Goal: Use online tool/utility: Utilize a website feature to perform a specific function

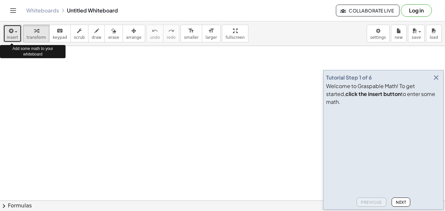
click at [16, 31] on span "button" at bounding box center [16, 31] width 3 height 1
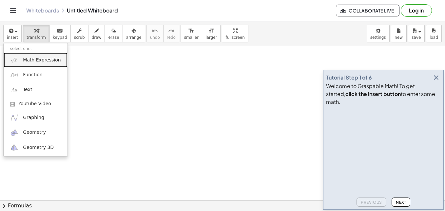
click at [43, 60] on span "Math Expression" at bounding box center [42, 60] width 38 height 7
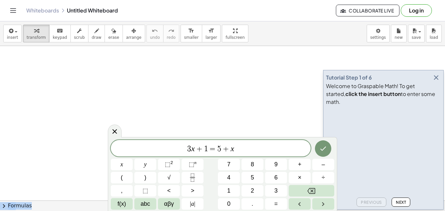
drag, startPoint x: 256, startPoint y: 137, endPoint x: 227, endPoint y: 111, distance: 39.5
click at [227, 111] on body "Graspable Math Activities Get Started Activity Bank Assigned Work Classes White…" at bounding box center [222, 105] width 445 height 211
click at [250, 152] on span "3 x + 1 = 5 + x ​" at bounding box center [211, 148] width 200 height 9
click at [175, 172] on button "√" at bounding box center [169, 177] width 22 height 11
click at [245, 169] on button "8" at bounding box center [253, 163] width 22 height 11
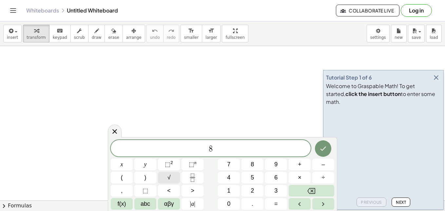
click at [176, 174] on button "√" at bounding box center [169, 177] width 22 height 11
click at [256, 182] on button "5" at bounding box center [253, 177] width 22 height 11
click at [324, 153] on button "Done" at bounding box center [323, 148] width 16 height 16
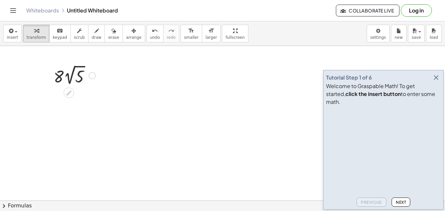
click at [79, 81] on div at bounding box center [74, 75] width 48 height 24
click at [67, 90] on icon at bounding box center [69, 92] width 7 height 7
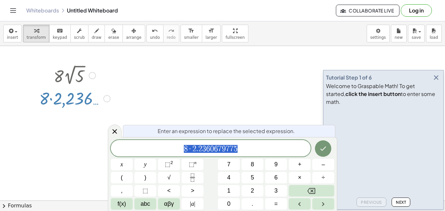
click at [108, 99] on div at bounding box center [106, 98] width 7 height 7
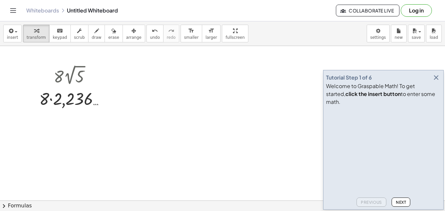
drag, startPoint x: 52, startPoint y: 63, endPoint x: 117, endPoint y: 108, distance: 79.0
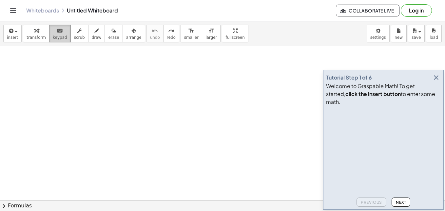
click at [53, 32] on div "keyboard" at bounding box center [60, 31] width 14 height 8
click at [39, 33] on div "button" at bounding box center [36, 31] width 19 height 8
click at [15, 34] on button "insert" at bounding box center [12, 34] width 18 height 18
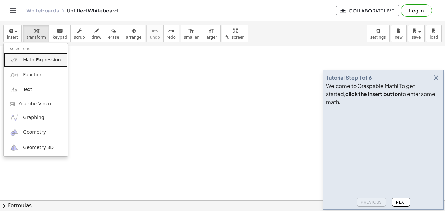
click at [44, 62] on span "Math Expression" at bounding box center [42, 60] width 38 height 7
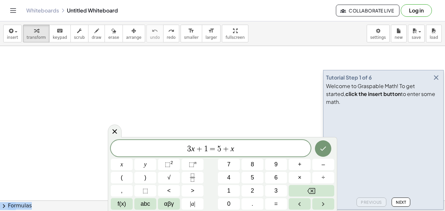
drag, startPoint x: 312, startPoint y: 139, endPoint x: 289, endPoint y: 114, distance: 33.9
click at [289, 114] on body "Graspable Math Activities Get Started Activity Bank Assigned Work Classes White…" at bounding box center [222, 105] width 445 height 211
drag, startPoint x: 111, startPoint y: 156, endPoint x: 87, endPoint y: 123, distance: 40.9
click at [87, 123] on body "Graspable Math Activities Get Started Activity Bank Assigned Work Classes White…" at bounding box center [222, 105] width 445 height 211
click at [153, 149] on span "​ 3 x + 1 = 5 + x" at bounding box center [211, 148] width 200 height 9
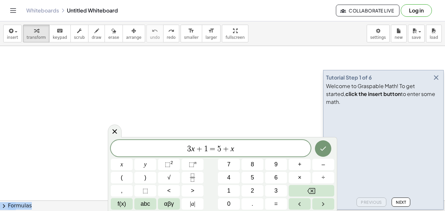
drag, startPoint x: 187, startPoint y: 138, endPoint x: 152, endPoint y: 112, distance: 43.1
click at [152, 112] on body "Graspable Math Activities Get Started Activity Bank Assigned Work Classes White…" at bounding box center [222, 105] width 445 height 211
drag, startPoint x: 311, startPoint y: 154, endPoint x: 285, endPoint y: 133, distance: 33.8
click at [285, 133] on body "Graspable Math Activities Get Started Activity Bank Assigned Work Classes White…" at bounding box center [222, 105] width 445 height 211
drag, startPoint x: 212, startPoint y: 169, endPoint x: 214, endPoint y: 143, distance: 25.6
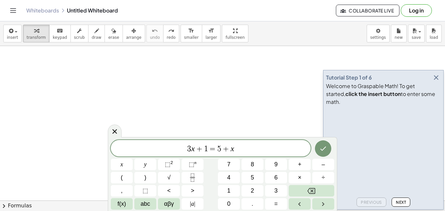
click at [214, 143] on div "**********" at bounding box center [223, 175] width 224 height 70
drag, startPoint x: 213, startPoint y: 136, endPoint x: 203, endPoint y: 107, distance: 30.2
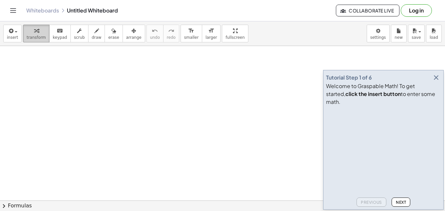
scroll to position [33, 0]
click at [14, 31] on div "button" at bounding box center [12, 31] width 11 height 8
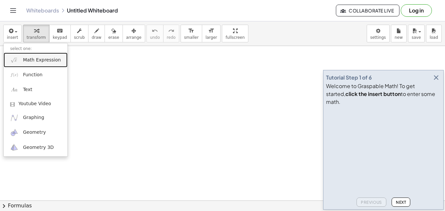
click at [44, 63] on link "Math Expression" at bounding box center [36, 59] width 64 height 15
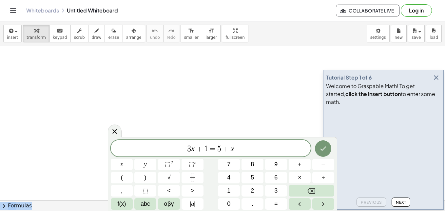
drag, startPoint x: 264, startPoint y: 139, endPoint x: 227, endPoint y: 86, distance: 64.7
click at [227, 86] on body "Graspable Math Activities Get Started Activity Bank Assigned Work Classes White…" at bounding box center [222, 105] width 445 height 211
drag, startPoint x: 167, startPoint y: 137, endPoint x: 137, endPoint y: 93, distance: 53.8
click at [137, 93] on body "Graspable Math Activities Get Started Activity Bank Assigned Work Classes White…" at bounding box center [222, 105] width 445 height 211
drag, startPoint x: 212, startPoint y: 157, endPoint x: 309, endPoint y: 137, distance: 98.8
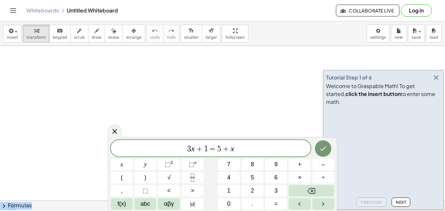
click at [270, 141] on div "3 x + 1 = 5 + x x y ⬚ 2 ⬚ n 7 8 9 + – ( ) √ 4 5 6 × ÷ , ⬚ < > 1 2 3 f(x) abc αβ…" at bounding box center [223, 175] width 224 height 70
drag, startPoint x: 308, startPoint y: 140, endPoint x: 296, endPoint y: 171, distance: 33.6
click at [296, 171] on div "3 x + 1 = 5 + x x y ⬚ 2 ⬚ n 7 8 9 + – ( ) √ 4 5 6 × ÷ , ⬚ < > 1 2 3 f(x) abc αβ…" at bounding box center [223, 175] width 224 height 70
click at [275, 147] on div "3 x + 1 = 5 + x x y ⬚ 2 ⬚ n 7 8 9 + – ( ) √ 4 5 6 × ÷ , ⬚ < > 1 2 3 f(x) abc αβ…" at bounding box center [223, 175] width 224 height 70
click at [256, 150] on span "3 x + 1 = 5 + x ​" at bounding box center [211, 148] width 200 height 9
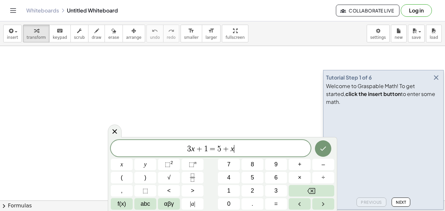
click at [246, 147] on span "3 x + 1 = 5 + x ​" at bounding box center [211, 148] width 200 height 9
click at [173, 178] on button "√" at bounding box center [169, 177] width 22 height 11
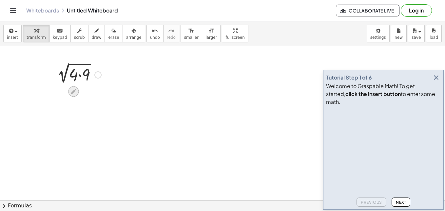
click at [75, 95] on div at bounding box center [73, 91] width 10 height 10
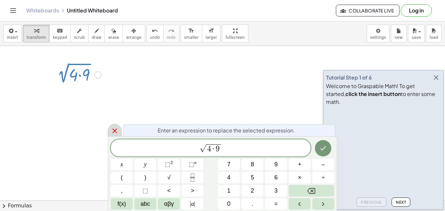
click at [112, 133] on icon at bounding box center [115, 131] width 8 height 8
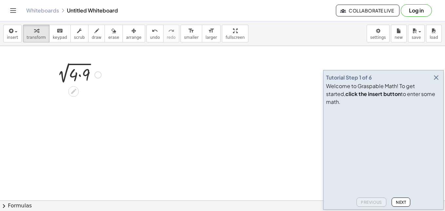
click at [100, 75] on div at bounding box center [97, 74] width 7 height 7
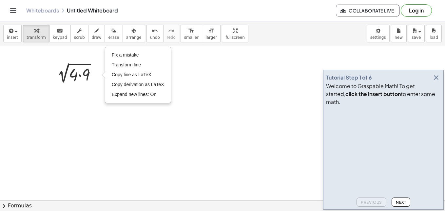
click at [93, 112] on div at bounding box center [222, 188] width 445 height 351
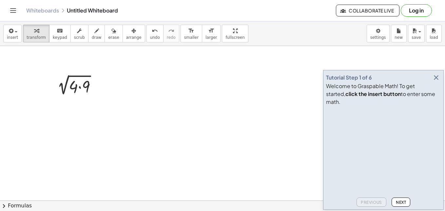
scroll to position [0, 0]
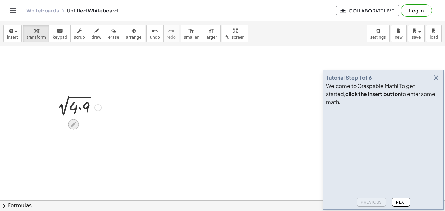
click at [75, 124] on icon at bounding box center [73, 123] width 7 height 7
drag, startPoint x: 85, startPoint y: 101, endPoint x: 75, endPoint y: 102, distance: 9.9
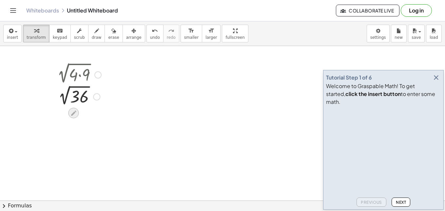
drag, startPoint x: 69, startPoint y: 117, endPoint x: 73, endPoint y: 111, distance: 7.5
click at [73, 111] on icon at bounding box center [73, 113] width 7 height 7
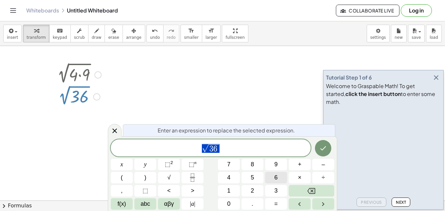
click at [278, 181] on button "6" at bounding box center [276, 177] width 22 height 11
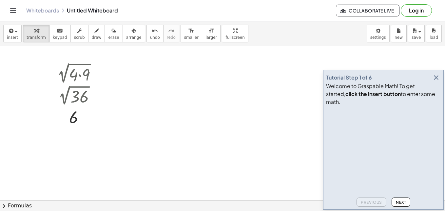
click at [238, 148] on div at bounding box center [222, 188] width 445 height 351
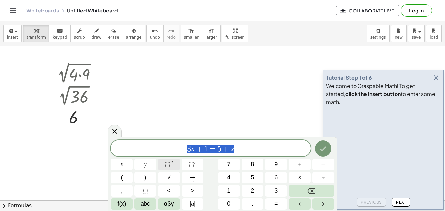
drag, startPoint x: 249, startPoint y: 141, endPoint x: 158, endPoint y: 168, distance: 94.0
click at [152, 153] on div "******** 3 x + 1 = 5 + x" at bounding box center [211, 148] width 200 height 16
click at [169, 179] on span "√" at bounding box center [169, 177] width 3 height 9
click at [233, 181] on button "4" at bounding box center [229, 177] width 22 height 11
click at [207, 96] on div at bounding box center [222, 188] width 445 height 351
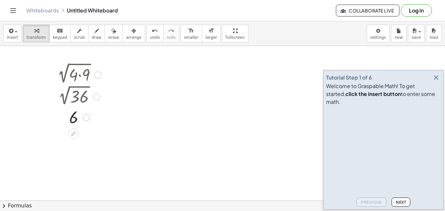
drag, startPoint x: 71, startPoint y: 92, endPoint x: 77, endPoint y: 90, distance: 6.3
click at [72, 93] on div at bounding box center [75, 96] width 79 height 22
click at [73, 117] on div "6 Fix a mistake Transform line Copy line as LaTeX Copy derivation as LaTeX Expa…" at bounding box center [73, 117] width 0 height 0
click at [87, 116] on div "Fix a mistake Transform line Copy line as LaTeX Copy derivation as LaTeX Expand…" at bounding box center [86, 117] width 7 height 7
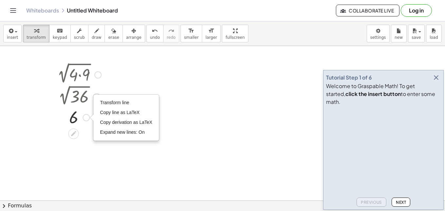
click at [98, 99] on div "Transform line Copy line as LaTeX Copy derivation as LaTeX Expand new lines: On" at bounding box center [126, 117] width 65 height 45
click at [203, 114] on div at bounding box center [222, 188] width 445 height 351
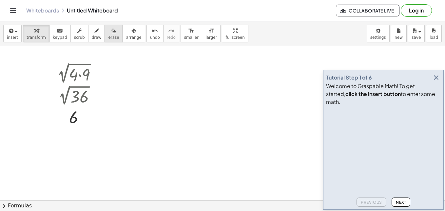
click at [110, 35] on button "erase" at bounding box center [114, 34] width 18 height 18
drag, startPoint x: 85, startPoint y: 67, endPoint x: 82, endPoint y: 69, distance: 3.5
click at [82, 69] on div at bounding box center [222, 188] width 445 height 351
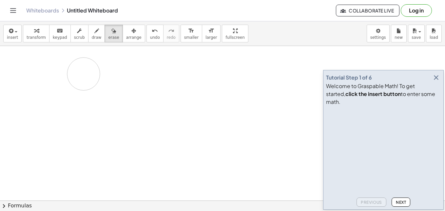
drag, startPoint x: 70, startPoint y: 109, endPoint x: 68, endPoint y: 69, distance: 40.0
click at [68, 69] on div at bounding box center [222, 188] width 445 height 351
click at [89, 80] on div at bounding box center [222, 188] width 445 height 351
drag, startPoint x: 78, startPoint y: 91, endPoint x: 78, endPoint y: 109, distance: 17.7
click at [78, 109] on div at bounding box center [222, 188] width 445 height 351
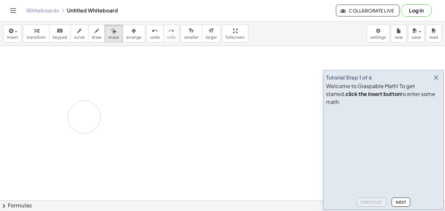
drag, startPoint x: 80, startPoint y: 81, endPoint x: 96, endPoint y: 118, distance: 40.4
click at [96, 118] on div at bounding box center [222, 188] width 445 height 351
click at [33, 88] on div at bounding box center [222, 188] width 445 height 351
drag, startPoint x: 75, startPoint y: 91, endPoint x: 70, endPoint y: 91, distance: 5.9
click at [64, 92] on div at bounding box center [222, 188] width 445 height 351
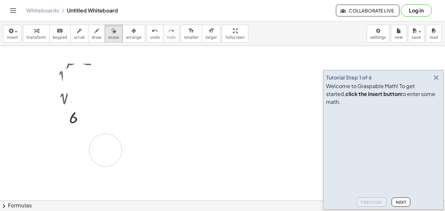
drag, startPoint x: 79, startPoint y: 80, endPoint x: 98, endPoint y: 140, distance: 62.9
click at [112, 141] on div at bounding box center [222, 188] width 445 height 351
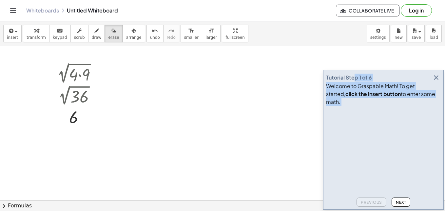
drag, startPoint x: 355, startPoint y: 87, endPoint x: 243, endPoint y: 95, distance: 112.4
click at [243, 95] on main "Tutorial Step 1 of 6 Welcome to Graspable Math! To get started, click the inser…" at bounding box center [222, 105] width 445 height 211
click at [89, 88] on div at bounding box center [222, 188] width 445 height 351
click at [80, 106] on div at bounding box center [222, 188] width 445 height 351
drag, startPoint x: 75, startPoint y: 120, endPoint x: 96, endPoint y: 35, distance: 87.5
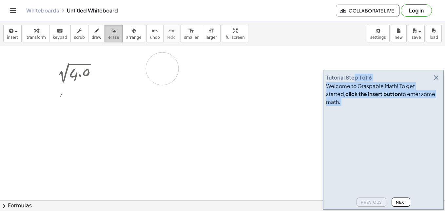
click at [170, 76] on div at bounding box center [222, 188] width 445 height 351
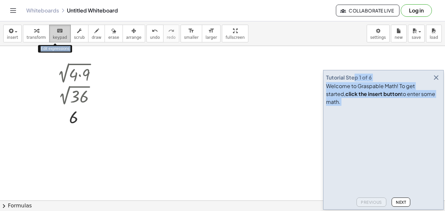
click at [55, 37] on span "keypad" at bounding box center [60, 37] width 14 height 5
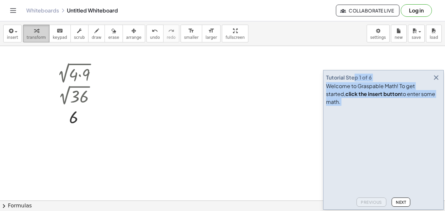
click at [39, 37] on span "transform" at bounding box center [36, 37] width 19 height 5
click at [19, 36] on button "insert" at bounding box center [12, 34] width 18 height 18
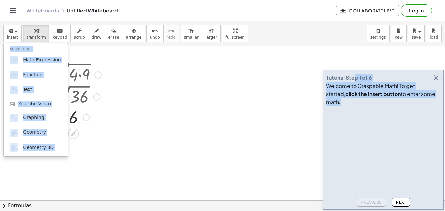
click at [65, 67] on div at bounding box center [77, 74] width 54 height 22
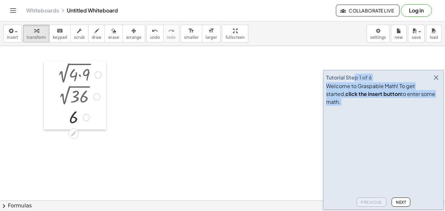
click at [49, 61] on div at bounding box center [49, 95] width 10 height 68
click at [12, 37] on span "insert" at bounding box center [12, 37] width 11 height 5
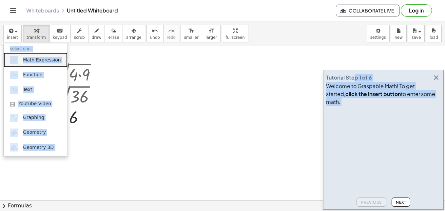
click at [35, 64] on link "Math Expression" at bounding box center [36, 59] width 64 height 15
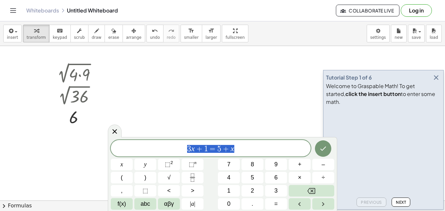
drag, startPoint x: 237, startPoint y: 150, endPoint x: 185, endPoint y: 149, distance: 51.8
click at [185, 149] on span "3 x + 1 = 5 + x" at bounding box center [211, 148] width 200 height 9
click at [173, 172] on button "√" at bounding box center [169, 177] width 22 height 11
click at [329, 150] on button "Done" at bounding box center [323, 148] width 16 height 16
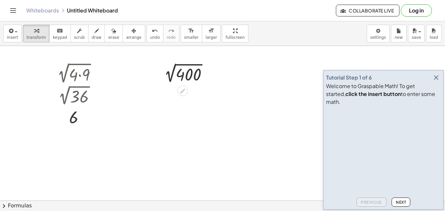
click at [201, 109] on div at bounding box center [222, 188] width 445 height 351
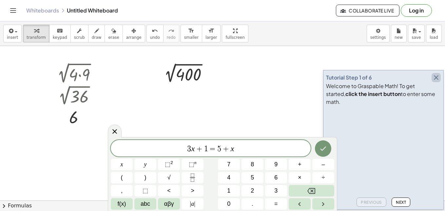
click at [434, 81] on icon "button" at bounding box center [437, 77] width 8 height 8
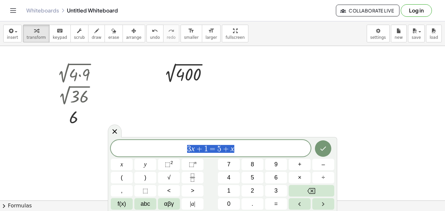
drag, startPoint x: 243, startPoint y: 148, endPoint x: 175, endPoint y: 150, distance: 67.9
click at [175, 150] on span "3 x + 1 = 5 + x" at bounding box center [211, 148] width 200 height 9
click at [92, 35] on span "draw" at bounding box center [97, 37] width 10 height 5
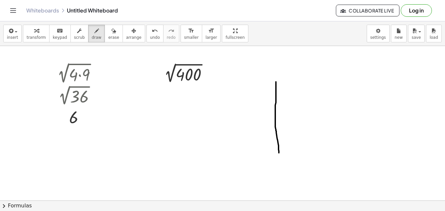
drag, startPoint x: 276, startPoint y: 82, endPoint x: 279, endPoint y: 153, distance: 71.9
click at [279, 155] on div at bounding box center [222, 188] width 445 height 351
drag, startPoint x: 245, startPoint y: 83, endPoint x: 241, endPoint y: 100, distance: 17.3
click at [241, 100] on div at bounding box center [222, 188] width 445 height 351
click at [57, 38] on span "keypad" at bounding box center [60, 37] width 14 height 5
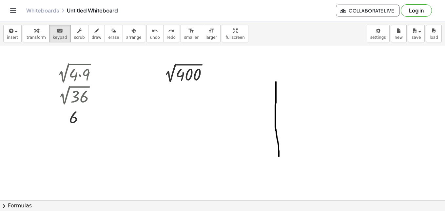
drag, startPoint x: 248, startPoint y: 87, endPoint x: 261, endPoint y: 92, distance: 14.3
click at [261, 92] on div at bounding box center [222, 188] width 445 height 351
click at [247, 86] on div at bounding box center [222, 188] width 445 height 351
click at [239, 87] on div at bounding box center [222, 188] width 445 height 351
click at [244, 90] on div at bounding box center [222, 188] width 445 height 351
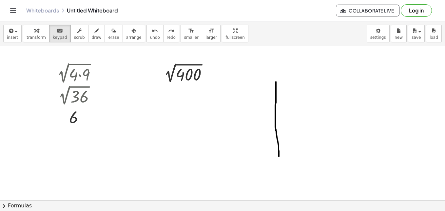
drag, startPoint x: 247, startPoint y: 93, endPoint x: 243, endPoint y: 96, distance: 5.0
click at [241, 96] on div at bounding box center [222, 188] width 445 height 351
click at [248, 92] on div at bounding box center [222, 188] width 445 height 351
click at [74, 38] on span "scrub" at bounding box center [79, 37] width 11 height 5
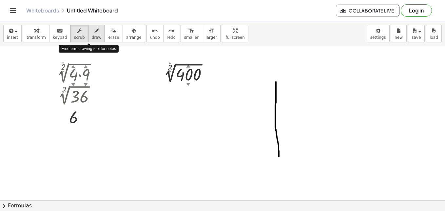
click at [92, 36] on span "draw" at bounding box center [97, 37] width 10 height 5
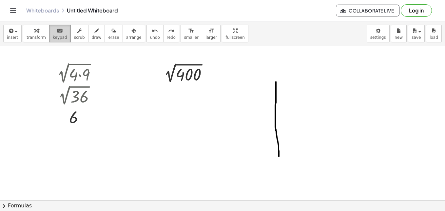
click at [58, 36] on span "keypad" at bounding box center [60, 37] width 14 height 5
click at [258, 86] on div at bounding box center [222, 188] width 445 height 351
drag, startPoint x: 251, startPoint y: 89, endPoint x: 246, endPoint y: 90, distance: 5.2
click at [250, 89] on div at bounding box center [222, 188] width 445 height 351
click at [246, 90] on div at bounding box center [222, 188] width 445 height 351
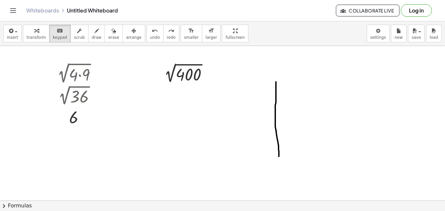
drag, startPoint x: 253, startPoint y: 103, endPoint x: 247, endPoint y: 103, distance: 5.9
click at [247, 103] on div at bounding box center [222, 188] width 445 height 351
drag, startPoint x: 253, startPoint y: 100, endPoint x: 179, endPoint y: 71, distance: 79.4
click at [256, 98] on div at bounding box center [222, 188] width 445 height 351
click at [32, 35] on span "transform" at bounding box center [36, 37] width 19 height 5
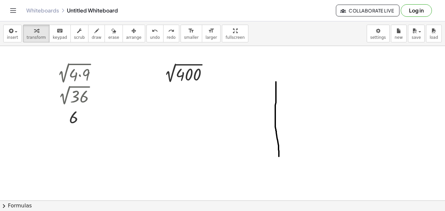
drag, startPoint x: 242, startPoint y: 90, endPoint x: 248, endPoint y: 84, distance: 8.8
click at [254, 86] on div at bounding box center [222, 188] width 445 height 351
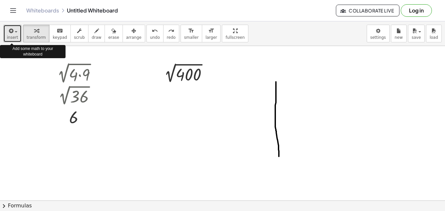
click at [14, 36] on span "insert" at bounding box center [12, 37] width 11 height 5
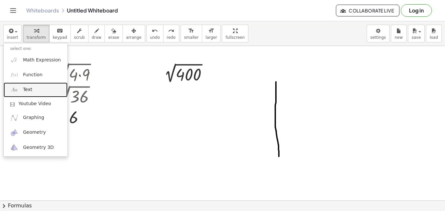
click at [32, 89] on link "Text" at bounding box center [36, 89] width 64 height 15
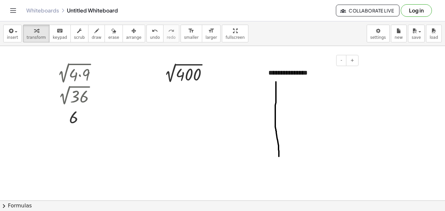
drag, startPoint x: 331, startPoint y: 62, endPoint x: 300, endPoint y: 68, distance: 31.4
click at [298, 69] on div "**********" at bounding box center [311, 72] width 98 height 23
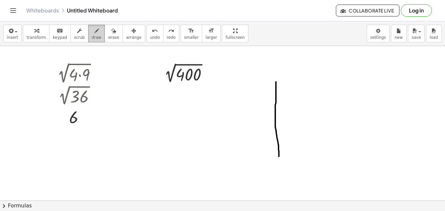
click at [92, 33] on div "button" at bounding box center [97, 31] width 10 height 8
click at [205, 75] on div at bounding box center [222, 188] width 445 height 351
drag, startPoint x: 243, startPoint y: 84, endPoint x: 240, endPoint y: 91, distance: 7.1
click at [240, 91] on div at bounding box center [222, 188] width 445 height 351
drag, startPoint x: 241, startPoint y: 90, endPoint x: 235, endPoint y: 84, distance: 8.1
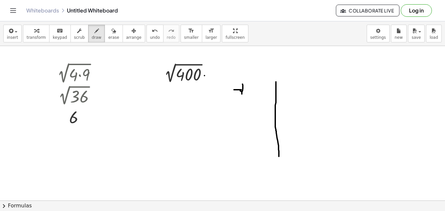
click at [235, 84] on div at bounding box center [222, 188] width 445 height 351
click at [14, 41] on button "insert" at bounding box center [12, 34] width 18 height 18
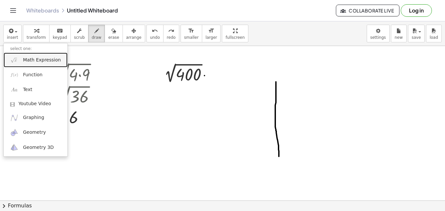
click at [33, 63] on span "Math Expression" at bounding box center [42, 60] width 38 height 7
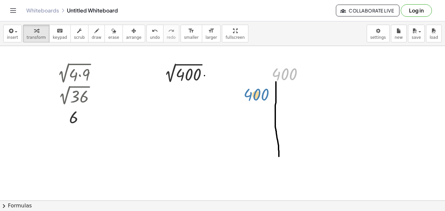
drag, startPoint x: 290, startPoint y: 73, endPoint x: 261, endPoint y: 95, distance: 36.1
click at [261, 95] on div "2 √ ( · 4 · 9 ) 2 √ 36 6 Transform line Copy line as LaTeX Copy derivation as L…" at bounding box center [222, 188] width 445 height 351
click at [314, 126] on div at bounding box center [222, 188] width 445 height 351
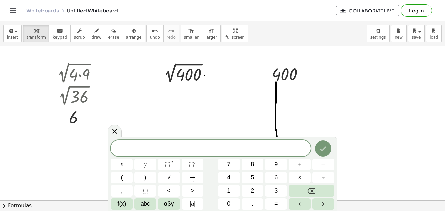
drag, startPoint x: 276, startPoint y: 113, endPoint x: 313, endPoint y: 100, distance: 39.0
click at [313, 100] on div at bounding box center [222, 188] width 445 height 351
drag, startPoint x: 326, startPoint y: 82, endPoint x: 316, endPoint y: 79, distance: 9.5
click at [326, 81] on div at bounding box center [222, 188] width 445 height 351
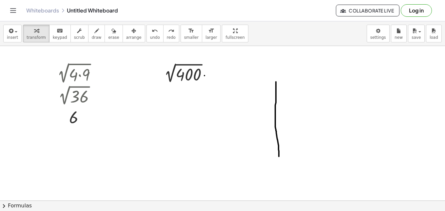
drag, startPoint x: 252, startPoint y: 89, endPoint x: 265, endPoint y: 85, distance: 13.1
click at [258, 89] on div at bounding box center [222, 188] width 445 height 351
drag, startPoint x: 259, startPoint y: 99, endPoint x: 257, endPoint y: 91, distance: 8.2
click at [257, 91] on div at bounding box center [222, 188] width 445 height 351
click at [23, 38] on button "transform" at bounding box center [36, 34] width 27 height 18
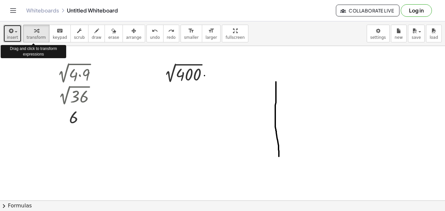
click at [11, 33] on icon "button" at bounding box center [11, 31] width 6 height 8
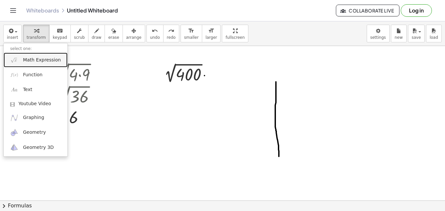
click at [26, 61] on span "Math Expression" at bounding box center [42, 60] width 38 height 7
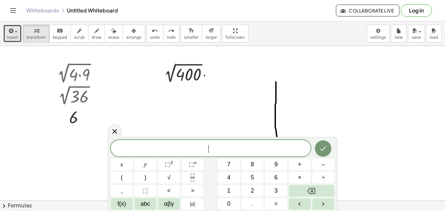
click at [11, 39] on span "insert" at bounding box center [12, 37] width 11 height 5
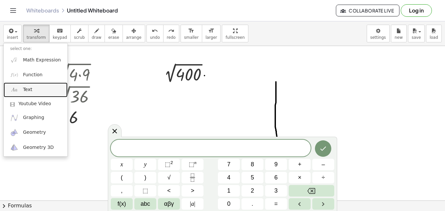
click at [34, 88] on link "Text" at bounding box center [36, 89] width 64 height 15
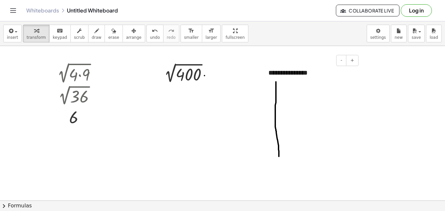
drag, startPoint x: 331, startPoint y: 60, endPoint x: 334, endPoint y: 88, distance: 28.1
click at [309, 64] on div "- +" at bounding box center [309, 60] width 98 height 11
drag, startPoint x: 334, startPoint y: 89, endPoint x: 302, endPoint y: 75, distance: 35.3
click at [333, 88] on div at bounding box center [222, 188] width 445 height 351
click at [298, 72] on div "**********" at bounding box center [311, 72] width 98 height 23
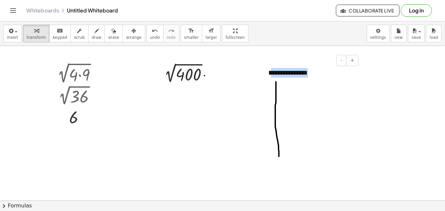
drag, startPoint x: 315, startPoint y: 75, endPoint x: 268, endPoint y: 74, distance: 46.6
click at [269, 74] on div "**********" at bounding box center [311, 72] width 98 height 23
click at [8, 39] on span "insert" at bounding box center [12, 37] width 11 height 5
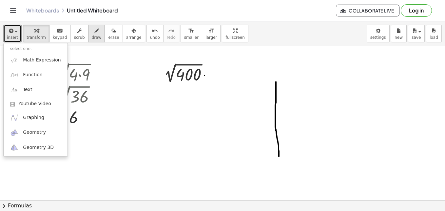
click at [92, 37] on span "draw" at bounding box center [97, 37] width 10 height 5
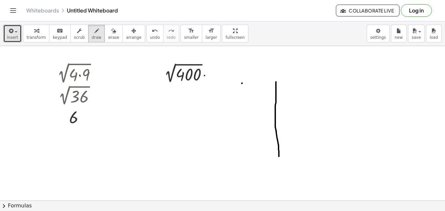
drag, startPoint x: 242, startPoint y: 83, endPoint x: 249, endPoint y: 87, distance: 7.5
click at [244, 83] on div at bounding box center [222, 188] width 445 height 351
click at [249, 94] on div at bounding box center [222, 188] width 445 height 351
drag, startPoint x: 248, startPoint y: 90, endPoint x: 241, endPoint y: 86, distance: 8.1
click at [241, 86] on div at bounding box center [222, 188] width 445 height 351
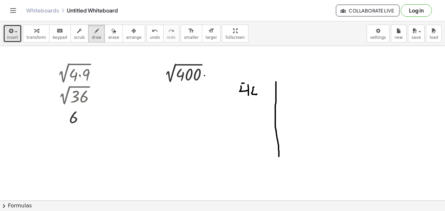
drag, startPoint x: 254, startPoint y: 87, endPoint x: 249, endPoint y: 86, distance: 5.0
click at [249, 86] on div at bounding box center [222, 188] width 445 height 351
click at [264, 86] on div at bounding box center [222, 188] width 445 height 351
drag, startPoint x: 292, startPoint y: 93, endPoint x: 293, endPoint y: 84, distance: 9.2
click at [284, 85] on div at bounding box center [222, 188] width 445 height 351
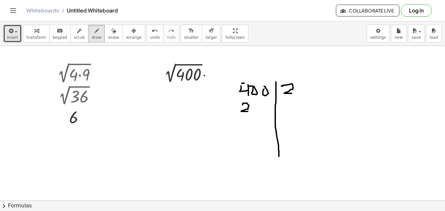
drag, startPoint x: 248, startPoint y: 111, endPoint x: 243, endPoint y: 105, distance: 8.4
click at [243, 105] on div at bounding box center [222, 188] width 445 height 351
click at [256, 106] on div at bounding box center [222, 188] width 445 height 351
click at [267, 107] on div at bounding box center [222, 188] width 445 height 351
drag, startPoint x: 291, startPoint y: 114, endPoint x: 283, endPoint y: 107, distance: 10.5
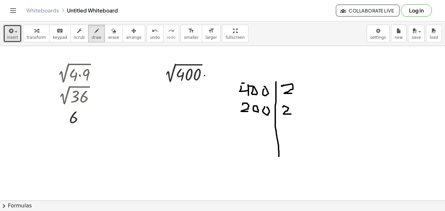
click at [283, 107] on div at bounding box center [222, 188] width 445 height 351
drag, startPoint x: 246, startPoint y: 118, endPoint x: 247, endPoint y: 130, distance: 11.8
click at [247, 130] on div at bounding box center [222, 188] width 445 height 351
click at [257, 121] on div at bounding box center [222, 188] width 445 height 351
click at [271, 122] on div at bounding box center [222, 188] width 445 height 351
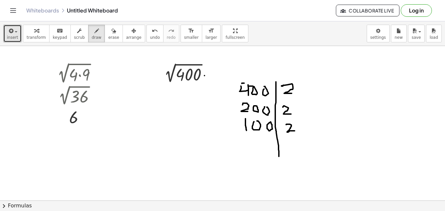
drag, startPoint x: 295, startPoint y: 131, endPoint x: 286, endPoint y: 124, distance: 10.6
click at [286, 124] on div at bounding box center [222, 188] width 445 height 351
drag, startPoint x: 279, startPoint y: 154, endPoint x: 281, endPoint y: 176, distance: 22.4
click at [281, 176] on div at bounding box center [222, 188] width 445 height 351
drag, startPoint x: 258, startPoint y: 136, endPoint x: 254, endPoint y: 149, distance: 13.1
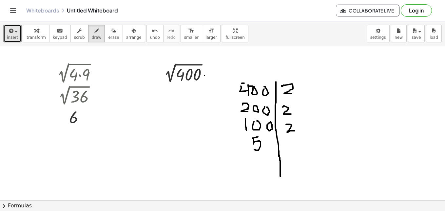
click at [254, 149] on div at bounding box center [222, 188] width 445 height 351
click at [270, 140] on div at bounding box center [222, 188] width 445 height 351
drag, startPoint x: 296, startPoint y: 147, endPoint x: 286, endPoint y: 140, distance: 12.9
click at [286, 140] on div at bounding box center [222, 188] width 445 height 351
drag, startPoint x: 262, startPoint y: 164, endPoint x: 252, endPoint y: 157, distance: 11.6
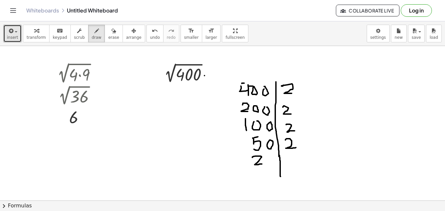
click at [252, 157] on div at bounding box center [222, 188] width 445 height 351
drag, startPoint x: 273, startPoint y: 155, endPoint x: 267, endPoint y: 166, distance: 12.5
click at [267, 166] on div at bounding box center [222, 188] width 445 height 351
drag, startPoint x: 297, startPoint y: 154, endPoint x: 288, endPoint y: 167, distance: 15.6
click at [288, 167] on div at bounding box center [222, 188] width 445 height 351
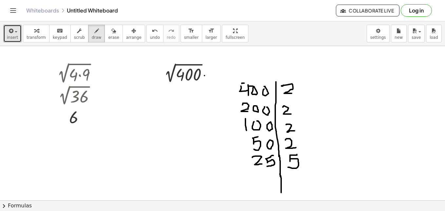
drag, startPoint x: 280, startPoint y: 173, endPoint x: 281, endPoint y: 192, distance: 18.7
click at [281, 192] on div at bounding box center [222, 188] width 445 height 351
drag, startPoint x: 271, startPoint y: 172, endPoint x: 272, endPoint y: 186, distance: 14.1
click at [262, 187] on div at bounding box center [222, 188] width 445 height 351
drag, startPoint x: 297, startPoint y: 173, endPoint x: 288, endPoint y: 190, distance: 19.2
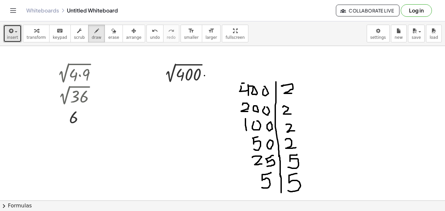
click at [288, 190] on div at bounding box center [222, 188] width 445 height 351
drag, startPoint x: 267, startPoint y: 192, endPoint x: 269, endPoint y: 202, distance: 9.6
click at [269, 202] on div "insert select one: Math Expression Function Text Youtube Video Graphing Geometr…" at bounding box center [222, 115] width 445 height 189
drag, startPoint x: 260, startPoint y: 192, endPoint x: 281, endPoint y: 190, distance: 20.8
click at [281, 190] on div at bounding box center [222, 188] width 445 height 351
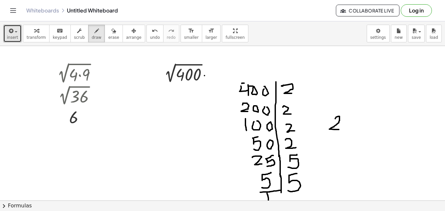
drag, startPoint x: 339, startPoint y: 129, endPoint x: 335, endPoint y: 118, distance: 11.4
click at [335, 118] on div at bounding box center [222, 188] width 445 height 351
drag, startPoint x: 355, startPoint y: 100, endPoint x: 349, endPoint y: 112, distance: 13.8
click at [349, 112] on div at bounding box center [222, 188] width 445 height 351
click at [108, 35] on span "erase" at bounding box center [113, 37] width 11 height 5
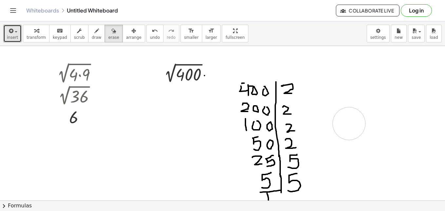
drag, startPoint x: 357, startPoint y: 100, endPoint x: 332, endPoint y: 111, distance: 28.2
click at [346, 121] on div at bounding box center [222, 188] width 445 height 351
click at [92, 35] on span "draw" at bounding box center [97, 37] width 10 height 5
drag, startPoint x: 275, startPoint y: 60, endPoint x: 276, endPoint y: 90, distance: 29.2
click at [276, 90] on div at bounding box center [222, 188] width 445 height 351
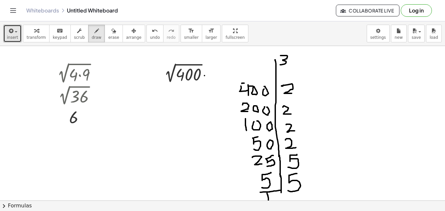
drag, startPoint x: 281, startPoint y: 55, endPoint x: 286, endPoint y: 68, distance: 13.8
click at [282, 65] on div at bounding box center [222, 188] width 445 height 351
drag, startPoint x: 282, startPoint y: 68, endPoint x: 280, endPoint y: 80, distance: 11.9
click at [280, 80] on div at bounding box center [222, 188] width 445 height 351
drag, startPoint x: 246, startPoint y: 57, endPoint x: 242, endPoint y: 68, distance: 11.3
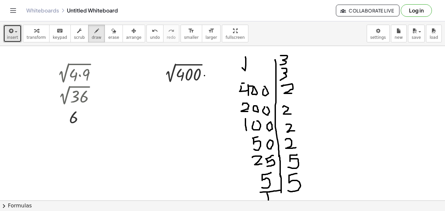
click at [242, 68] on div at bounding box center [222, 188] width 445 height 351
click at [242, 64] on div at bounding box center [222, 188] width 445 height 351
click at [252, 58] on div at bounding box center [222, 188] width 445 height 351
click at [260, 57] on div at bounding box center [222, 188] width 445 height 351
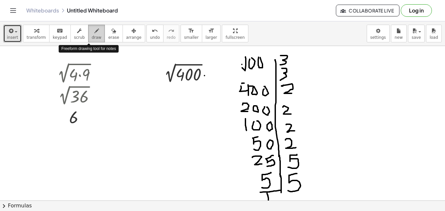
click at [92, 36] on span "draw" at bounding box center [97, 37] width 10 height 5
click at [15, 35] on span "insert" at bounding box center [12, 37] width 11 height 5
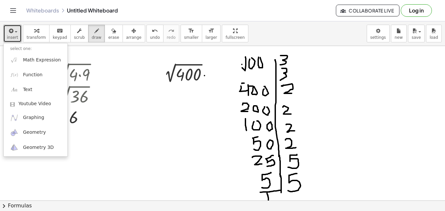
click at [179, 121] on div at bounding box center [222, 188] width 445 height 351
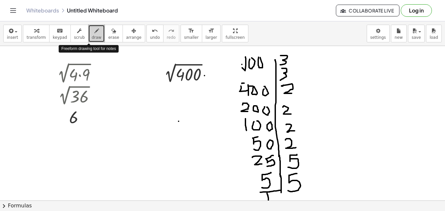
drag, startPoint x: 91, startPoint y: 33, endPoint x: 82, endPoint y: 138, distance: 105.6
click at [82, 138] on div at bounding box center [222, 188] width 445 height 351
click at [108, 35] on span "erase" at bounding box center [113, 37] width 11 height 5
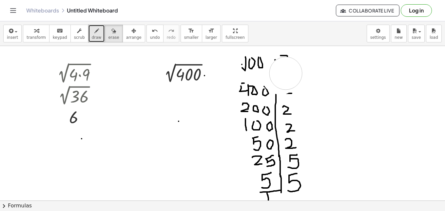
click at [286, 73] on div at bounding box center [222, 188] width 445 height 351
drag, startPoint x: 288, startPoint y: 64, endPoint x: 260, endPoint y: 58, distance: 28.6
click at [273, 63] on div at bounding box center [222, 188] width 445 height 351
click at [93, 36] on button "draw" at bounding box center [96, 34] width 17 height 18
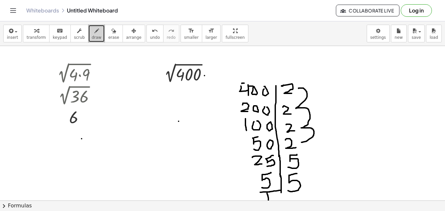
drag, startPoint x: 299, startPoint y: 88, endPoint x: 302, endPoint y: 142, distance: 53.9
click at [302, 142] on div at bounding box center [222, 188] width 445 height 351
drag, startPoint x: 346, startPoint y: 112, endPoint x: 338, endPoint y: 102, distance: 12.2
click at [338, 102] on div at bounding box center [222, 188] width 445 height 351
drag, startPoint x: 352, startPoint y: 88, endPoint x: 353, endPoint y: 96, distance: 7.9
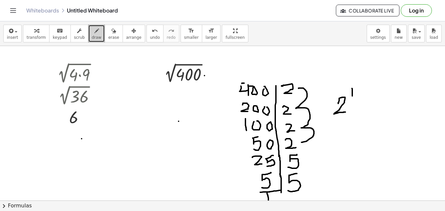
click at [353, 96] on div at bounding box center [222, 188] width 445 height 351
drag, startPoint x: 353, startPoint y: 93, endPoint x: 348, endPoint y: 87, distance: 7.3
click at [348, 87] on div at bounding box center [222, 188] width 445 height 351
click at [359, 104] on div at bounding box center [222, 188] width 445 height 351
drag, startPoint x: 377, startPoint y: 99, endPoint x: 368, endPoint y: 116, distance: 19.2
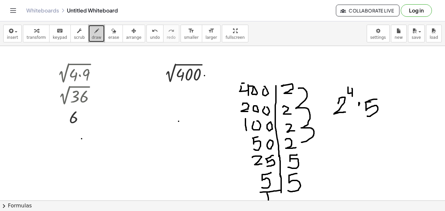
click at [368, 116] on div at bounding box center [222, 188] width 445 height 351
drag, startPoint x: 390, startPoint y: 97, endPoint x: 383, endPoint y: 91, distance: 8.6
click at [383, 91] on div at bounding box center [222, 188] width 445 height 351
drag, startPoint x: 282, startPoint y: 55, endPoint x: 285, endPoint y: 66, distance: 11.9
click at [285, 66] on div at bounding box center [222, 188] width 445 height 351
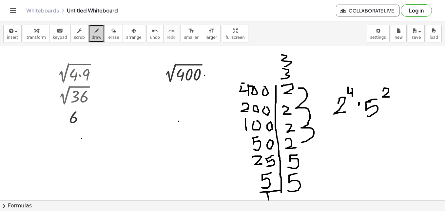
drag, startPoint x: 283, startPoint y: 68, endPoint x: 280, endPoint y: 79, distance: 10.9
click at [280, 79] on div at bounding box center [222, 188] width 445 height 351
click at [393, 106] on div at bounding box center [222, 188] width 445 height 351
drag, startPoint x: 403, startPoint y: 101, endPoint x: 420, endPoint y: 104, distance: 17.3
click at [398, 116] on div at bounding box center [222, 188] width 445 height 351
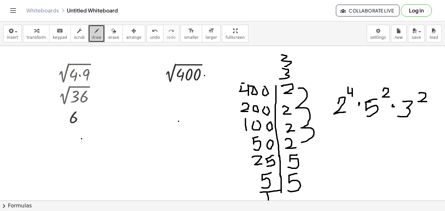
drag, startPoint x: 427, startPoint y: 101, endPoint x: 419, endPoint y: 93, distance: 11.1
click at [419, 93] on div at bounding box center [222, 188] width 445 height 351
click at [429, 111] on div at bounding box center [222, 188] width 445 height 351
click at [123, 36] on button "arrange" at bounding box center [134, 34] width 23 height 18
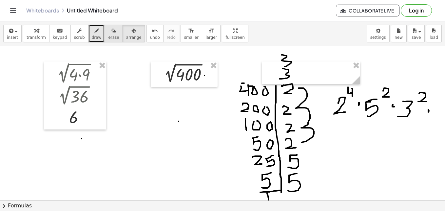
click at [110, 33] on button "erase" at bounding box center [114, 34] width 18 height 18
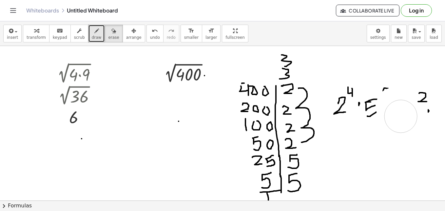
drag, startPoint x: 392, startPoint y: 106, endPoint x: 393, endPoint y: 112, distance: 6.3
click at [401, 116] on div at bounding box center [222, 188] width 445 height 351
drag, startPoint x: 432, startPoint y: 127, endPoint x: 385, endPoint y: 138, distance: 49.0
click at [413, 114] on div at bounding box center [222, 188] width 445 height 351
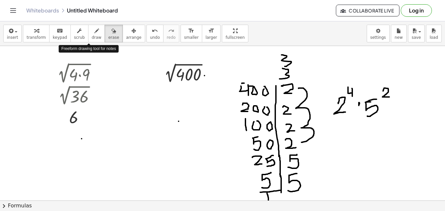
drag, startPoint x: 90, startPoint y: 36, endPoint x: 304, endPoint y: 27, distance: 214.0
click at [300, 27] on div "insert select one: Math Expression Function Text Youtube Video Graphing Geometr…" at bounding box center [222, 33] width 445 height 25
click at [380, 34] on body "Graspable Math Activities Get Started Activity Bank Assigned Work Classes White…" at bounding box center [222, 105] width 445 height 211
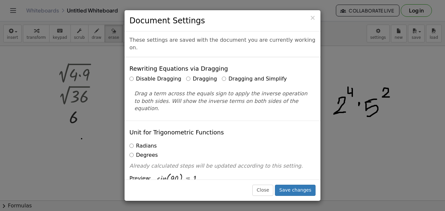
drag, startPoint x: 229, startPoint y: 16, endPoint x: 218, endPoint y: 28, distance: 16.5
click at [218, 28] on div "× Document Settings" at bounding box center [223, 20] width 196 height 21
drag, startPoint x: 259, startPoint y: 16, endPoint x: 235, endPoint y: 21, distance: 24.4
click at [235, 21] on h3 "Document Settings" at bounding box center [223, 20] width 186 height 11
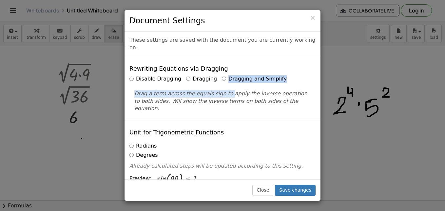
click at [221, 76] on div "Disable Dragging Dragging Dragging and Simplify Drag a term across the equals s…" at bounding box center [223, 93] width 186 height 37
drag, startPoint x: 221, startPoint y: 76, endPoint x: 219, endPoint y: 71, distance: 4.6
click at [222, 75] on label "Dragging and Simplify" at bounding box center [254, 79] width 65 height 8
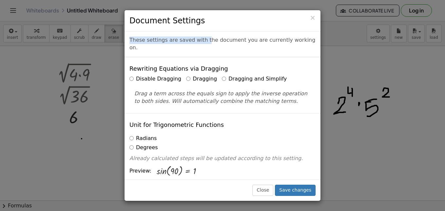
drag, startPoint x: 264, startPoint y: 14, endPoint x: 201, endPoint y: 43, distance: 69.5
click at [201, 43] on div "× Document Settings These settings are saved with the document you are currentl…" at bounding box center [222, 105] width 197 height 191
drag, startPoint x: 291, startPoint y: 189, endPoint x: 315, endPoint y: 174, distance: 28.3
click at [315, 176] on div "× Document Settings These settings are saved with the document you are currentl…" at bounding box center [222, 105] width 197 height 191
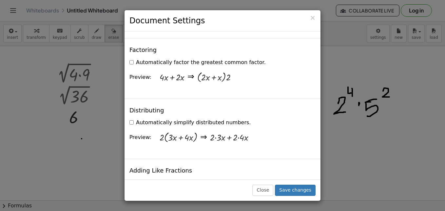
scroll to position [407, 0]
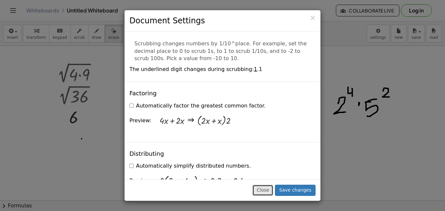
click at [272, 191] on button "Close" at bounding box center [262, 189] width 21 height 11
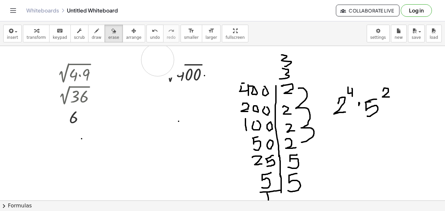
drag, startPoint x: 164, startPoint y: 62, endPoint x: 133, endPoint y: 59, distance: 31.6
click at [155, 59] on div at bounding box center [222, 188] width 445 height 351
click at [105, 34] on button "erase" at bounding box center [114, 34] width 18 height 18
click at [93, 35] on button "draw" at bounding box center [96, 34] width 17 height 18
drag, startPoint x: 170, startPoint y: 62, endPoint x: 170, endPoint y: 69, distance: 7.2
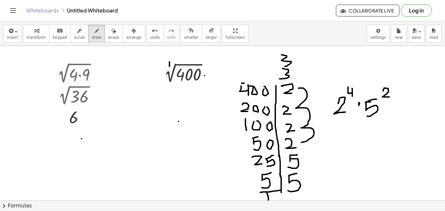
click at [170, 69] on div at bounding box center [222, 188] width 445 height 351
drag, startPoint x: 168, startPoint y: 64, endPoint x: 165, endPoint y: 60, distance: 5.4
click at [165, 60] on div at bounding box center [222, 188] width 445 height 351
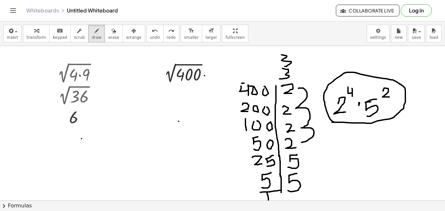
click at [334, 122] on div at bounding box center [222, 188] width 445 height 351
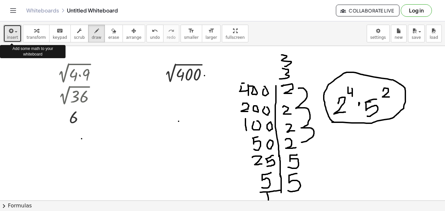
click at [19, 36] on button "insert" at bounding box center [12, 34] width 18 height 18
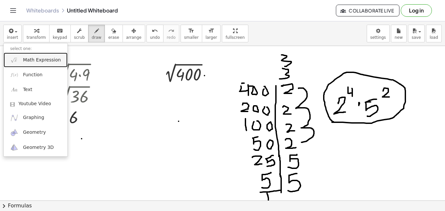
click at [39, 60] on span "Math Expression" at bounding box center [42, 60] width 38 height 7
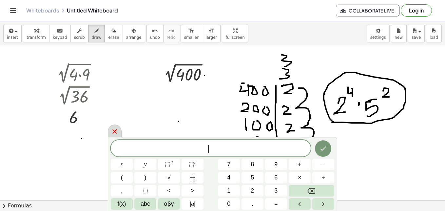
click at [117, 132] on icon at bounding box center [115, 131] width 8 height 8
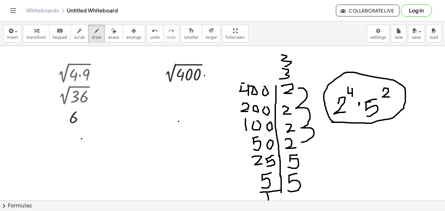
click at [181, 81] on div at bounding box center [222, 188] width 445 height 351
click at [184, 93] on div at bounding box center [222, 188] width 445 height 351
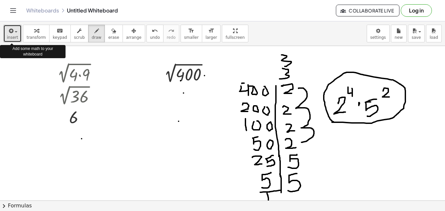
click at [12, 36] on span "insert" at bounding box center [12, 37] width 11 height 5
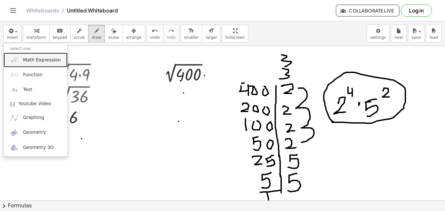
click at [36, 62] on span "Math Expression" at bounding box center [42, 60] width 38 height 7
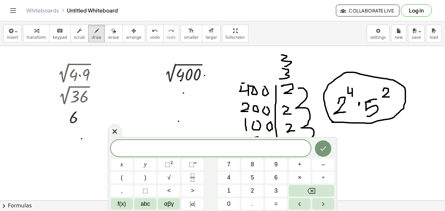
click at [218, 115] on div at bounding box center [222, 188] width 445 height 351
click at [111, 131] on div at bounding box center [115, 130] width 14 height 13
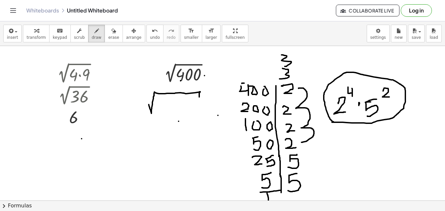
drag, startPoint x: 149, startPoint y: 104, endPoint x: 199, endPoint y: 95, distance: 51.3
click at [199, 96] on div at bounding box center [222, 188] width 445 height 351
drag, startPoint x: 164, startPoint y: 113, endPoint x: 158, endPoint y: 105, distance: 10.4
click at [158, 105] on div at bounding box center [222, 188] width 445 height 351
drag, startPoint x: 173, startPoint y: 98, endPoint x: 172, endPoint y: 106, distance: 7.6
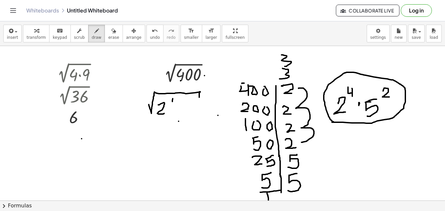
click at [172, 107] on div at bounding box center [222, 188] width 445 height 351
drag, startPoint x: 171, startPoint y: 104, endPoint x: 177, endPoint y: 105, distance: 5.8
click at [168, 97] on div at bounding box center [222, 188] width 445 height 351
click at [180, 110] on div at bounding box center [222, 188] width 445 height 351
drag, startPoint x: 192, startPoint y: 104, endPoint x: 187, endPoint y: 116, distance: 13.1
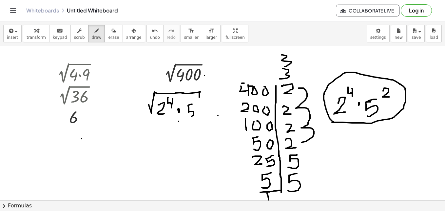
click at [186, 117] on div at bounding box center [222, 188] width 445 height 351
drag, startPoint x: 199, startPoint y: 104, endPoint x: 196, endPoint y: 98, distance: 6.8
click at [196, 98] on div at bounding box center [222, 188] width 445 height 351
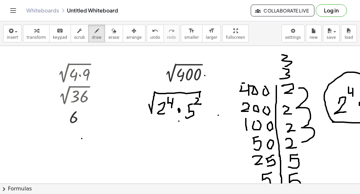
drag, startPoint x: 433, startPoint y: 36, endPoint x: 408, endPoint y: 26, distance: 27.3
click at [360, 26] on div "insert select one: Math Expression Function Text Youtube Video Graphing Geometr…" at bounding box center [180, 33] width 360 height 25
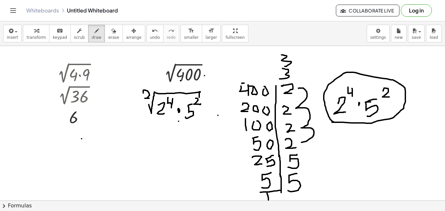
drag, startPoint x: 149, startPoint y: 98, endPoint x: 143, endPoint y: 93, distance: 7.9
click at [143, 93] on div at bounding box center [222, 188] width 445 height 351
drag, startPoint x: 169, startPoint y: 111, endPoint x: 176, endPoint y: 107, distance: 8.7
click at [176, 107] on div at bounding box center [222, 188] width 445 height 351
drag, startPoint x: 172, startPoint y: 119, endPoint x: 170, endPoint y: 114, distance: 5.3
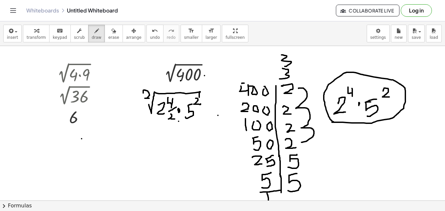
click at [170, 114] on div at bounding box center [222, 188] width 445 height 351
drag, startPoint x: 202, startPoint y: 110, endPoint x: 209, endPoint y: 101, distance: 10.3
click at [209, 101] on div at bounding box center [222, 188] width 445 height 351
drag, startPoint x: 215, startPoint y: 114, endPoint x: 210, endPoint y: 108, distance: 7.7
click at [210, 108] on div at bounding box center [222, 188] width 445 height 351
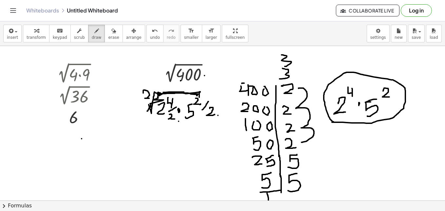
drag, startPoint x: 147, startPoint y: 111, endPoint x: 159, endPoint y: 91, distance: 22.5
click at [159, 91] on div at bounding box center [222, 188] width 445 height 351
drag, startPoint x: 162, startPoint y: 154, endPoint x: 154, endPoint y: 143, distance: 13.4
click at [154, 143] on div at bounding box center [222, 188] width 445 height 351
drag, startPoint x: 175, startPoint y: 140, endPoint x: 165, endPoint y: 131, distance: 13.5
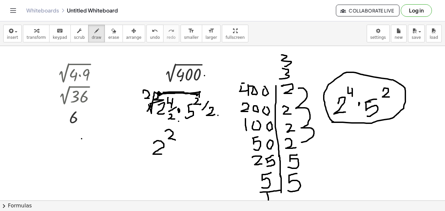
click at [165, 131] on div at bounding box center [222, 188] width 445 height 351
click at [180, 146] on div at bounding box center [222, 188] width 445 height 351
drag, startPoint x: 201, startPoint y: 141, endPoint x: 193, endPoint y: 155, distance: 15.4
click at [193, 155] on div at bounding box center [222, 188] width 445 height 351
click at [201, 141] on div at bounding box center [222, 188] width 445 height 351
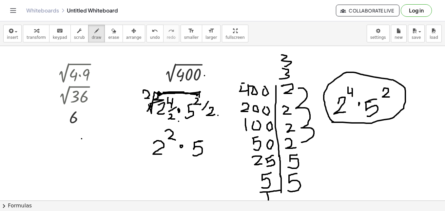
drag, startPoint x: 198, startPoint y: 141, endPoint x: 203, endPoint y: 141, distance: 4.3
click at [203, 141] on div at bounding box center [222, 188] width 445 height 351
drag, startPoint x: 208, startPoint y: 130, endPoint x: 209, endPoint y: 137, distance: 7.3
click at [209, 137] on div at bounding box center [222, 188] width 445 height 351
drag, startPoint x: 159, startPoint y: 170, endPoint x: 164, endPoint y: 171, distance: 4.7
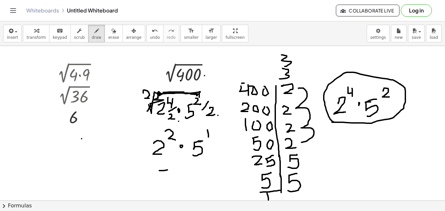
click at [167, 170] on div at bounding box center [222, 188] width 445 height 351
drag, startPoint x: 162, startPoint y: 174, endPoint x: 171, endPoint y: 173, distance: 9.6
click at [171, 173] on div at bounding box center [222, 188] width 445 height 351
drag, startPoint x: 191, startPoint y: 175, endPoint x: 182, endPoint y: 165, distance: 12.8
click at [182, 165] on div at bounding box center [222, 188] width 445 height 351
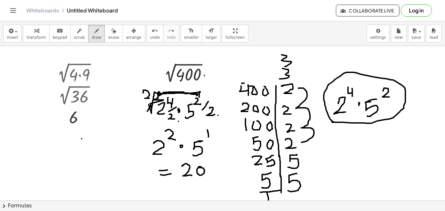
click at [199, 167] on div at bounding box center [222, 188] width 445 height 351
drag, startPoint x: 162, startPoint y: 183, endPoint x: 168, endPoint y: 181, distance: 6.4
click at [168, 181] on div at bounding box center [222, 188] width 445 height 351
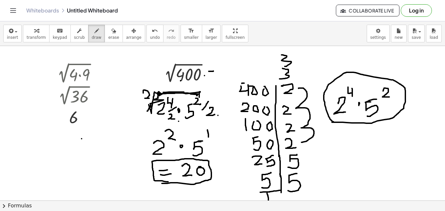
drag, startPoint x: 209, startPoint y: 71, endPoint x: 214, endPoint y: 71, distance: 4.9
click at [214, 71] on div at bounding box center [222, 188] width 445 height 351
drag, startPoint x: 209, startPoint y: 77, endPoint x: 214, endPoint y: 76, distance: 5.6
click at [214, 76] on div at bounding box center [222, 188] width 445 height 351
click at [105, 35] on button "erase" at bounding box center [114, 34] width 18 height 18
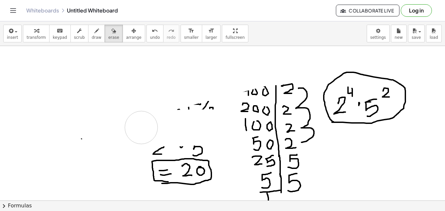
drag, startPoint x: 182, startPoint y: 91, endPoint x: 181, endPoint y: 113, distance: 21.7
click at [102, 131] on div at bounding box center [222, 188] width 445 height 351
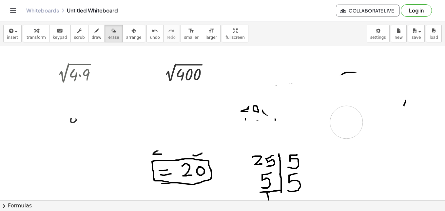
drag, startPoint x: 257, startPoint y: 86, endPoint x: 10, endPoint y: 64, distance: 248.5
click at [94, 109] on div at bounding box center [222, 188] width 445 height 351
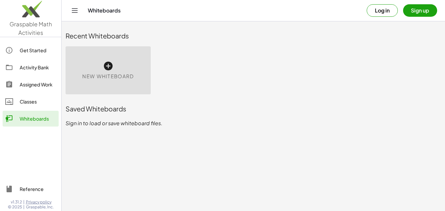
drag, startPoint x: 216, startPoint y: 102, endPoint x: 207, endPoint y: 99, distance: 9.2
click at [216, 101] on div "Saved Whiteboards" at bounding box center [254, 108] width 376 height 21
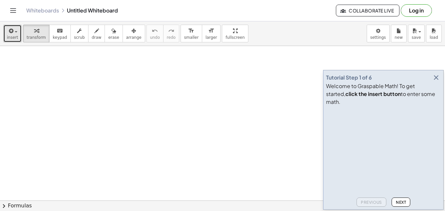
click at [20, 34] on button "insert" at bounding box center [12, 34] width 18 height 18
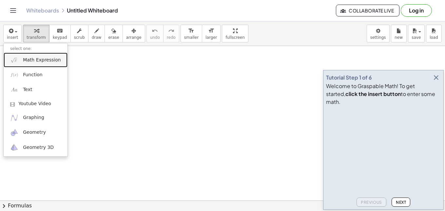
click at [40, 60] on span "Math Expression" at bounding box center [42, 60] width 38 height 7
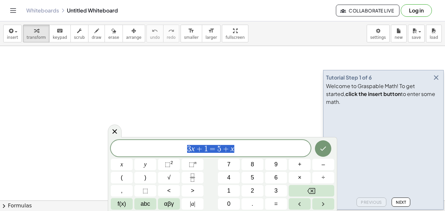
drag, startPoint x: 261, startPoint y: 149, endPoint x: 169, endPoint y: 151, distance: 92.5
click at [169, 151] on span "3 x + 1 = 5 + x" at bounding box center [211, 148] width 200 height 9
click at [171, 177] on button "√" at bounding box center [169, 177] width 22 height 11
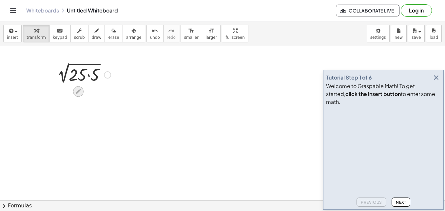
click at [78, 95] on div at bounding box center [78, 91] width 10 height 10
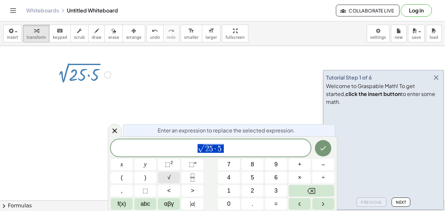
click at [167, 179] on button "√" at bounding box center [169, 177] width 22 height 11
click at [254, 178] on span "5" at bounding box center [252, 177] width 3 height 9
click at [139, 190] on button "⬚" at bounding box center [145, 190] width 22 height 11
click at [175, 165] on button "⬚ 2" at bounding box center [169, 163] width 22 height 11
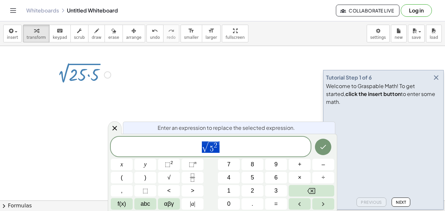
drag, startPoint x: 220, startPoint y: 145, endPoint x: 215, endPoint y: 145, distance: 4.9
click at [215, 145] on span "√ 5 2" at bounding box center [211, 146] width 200 height 13
click at [222, 145] on span "√ 5 2" at bounding box center [211, 146] width 200 height 13
click at [325, 146] on icon "Done" at bounding box center [324, 146] width 6 height 4
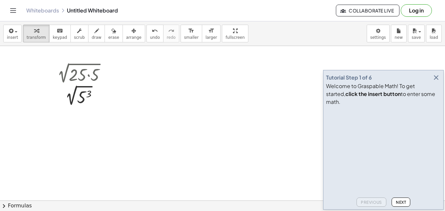
click at [438, 81] on icon "button" at bounding box center [437, 77] width 8 height 8
